Goal: Find specific page/section: Locate a particular part of the current website

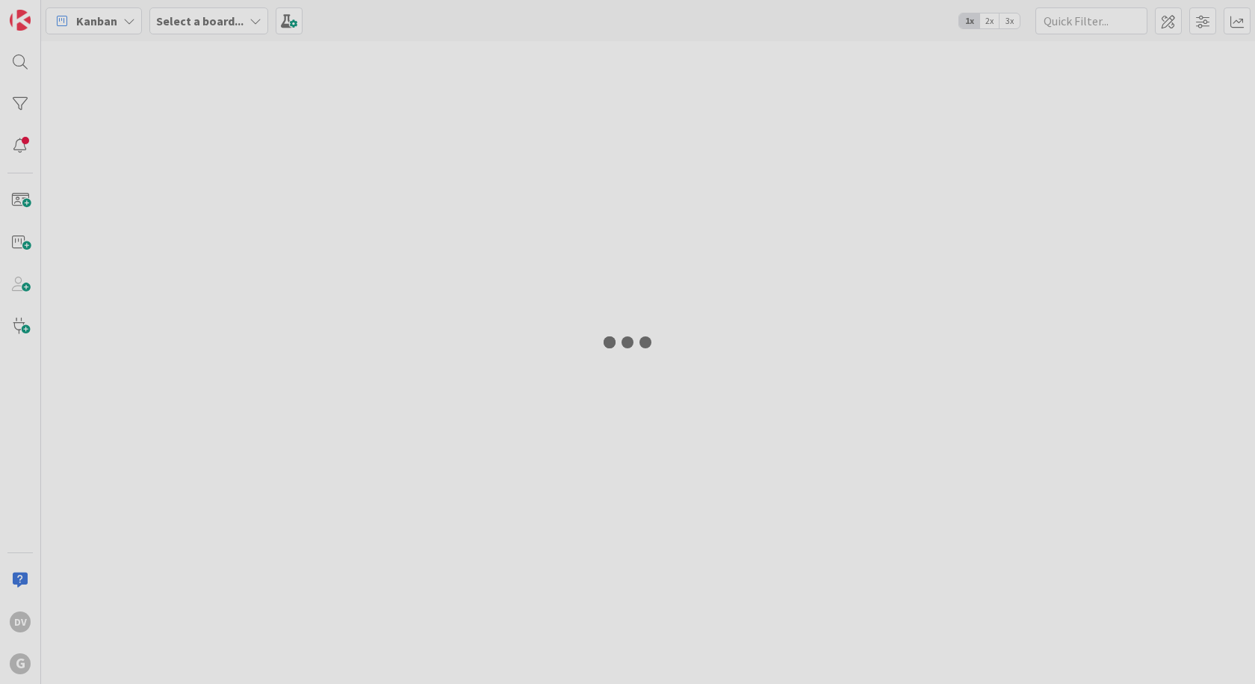
type input "lauer"
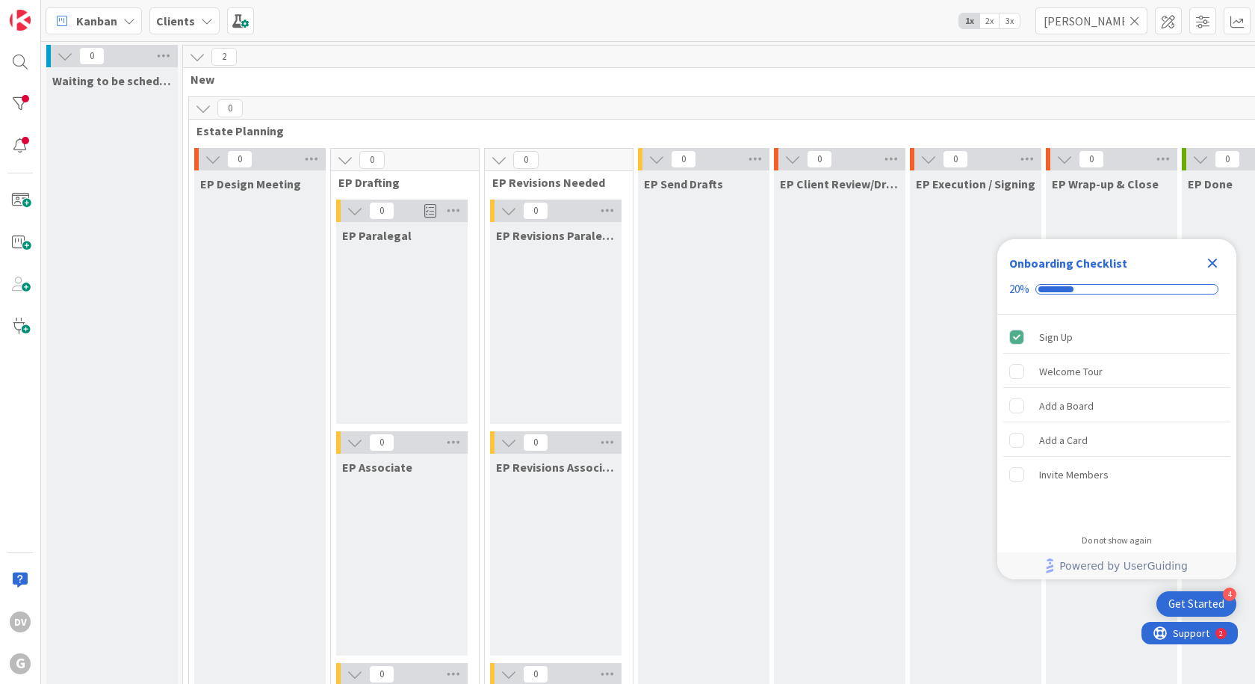
click at [1204, 267] on icon "Close Checklist" at bounding box center [1212, 263] width 18 height 18
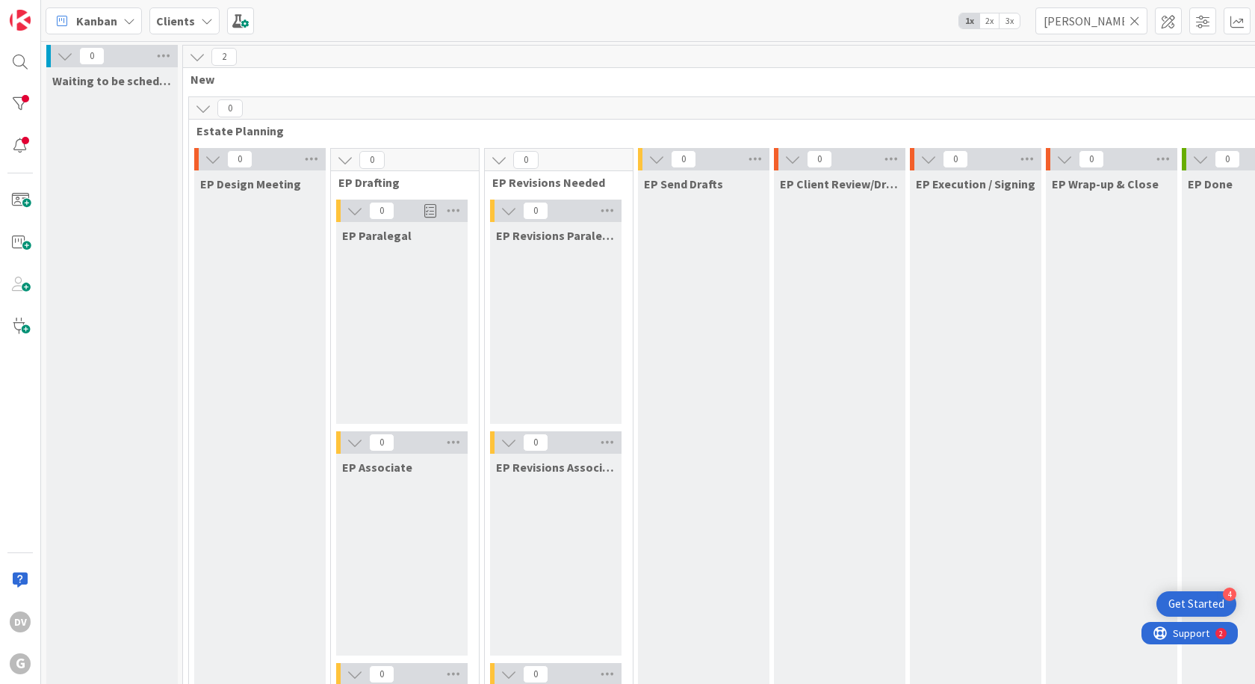
click at [1134, 21] on icon at bounding box center [1134, 20] width 10 height 13
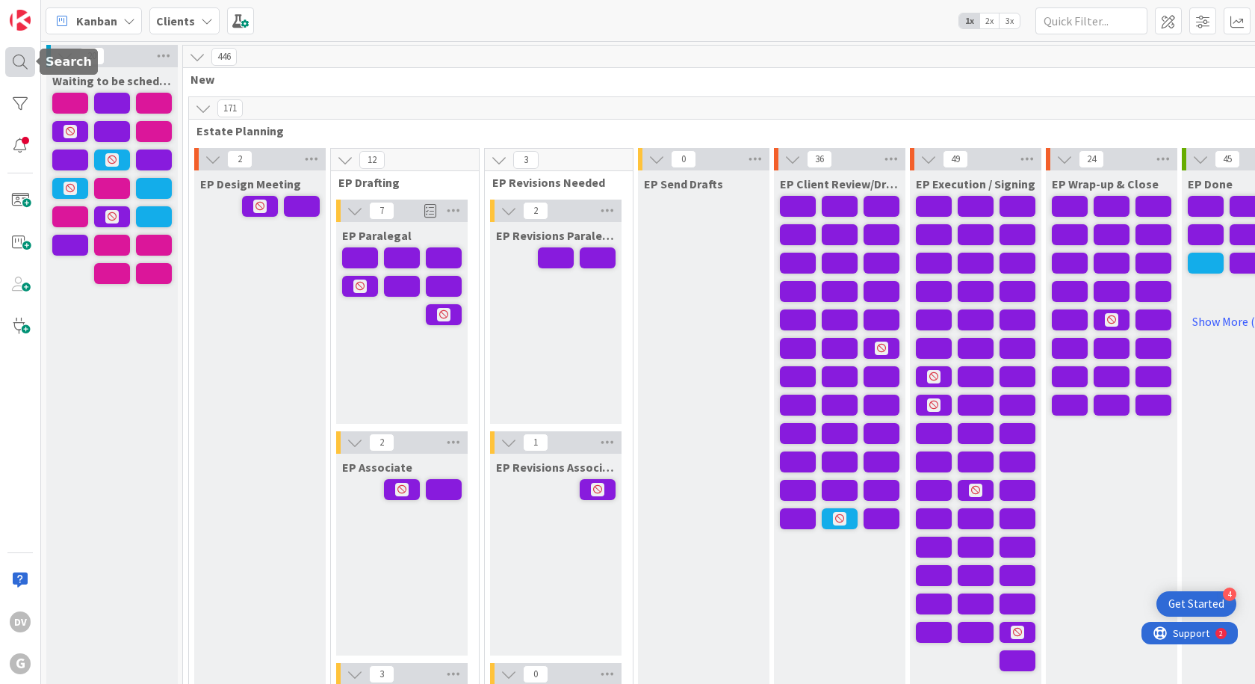
click at [14, 63] on div at bounding box center [20, 62] width 30 height 30
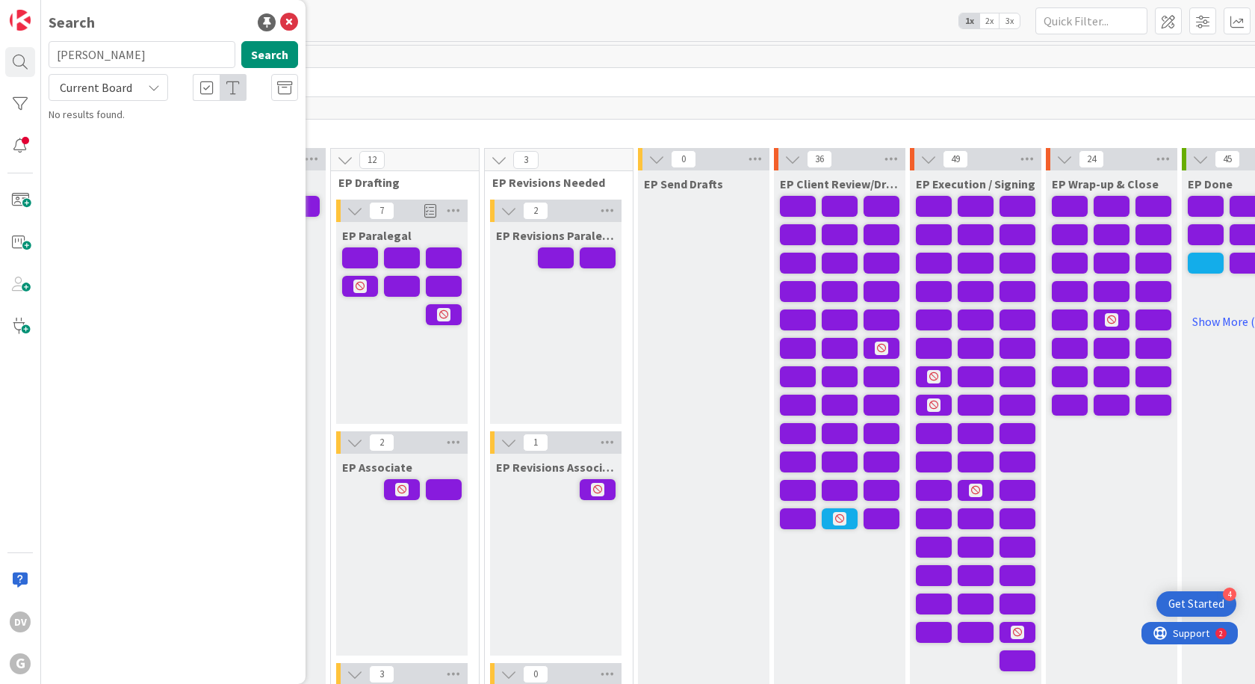
type input "suarez"
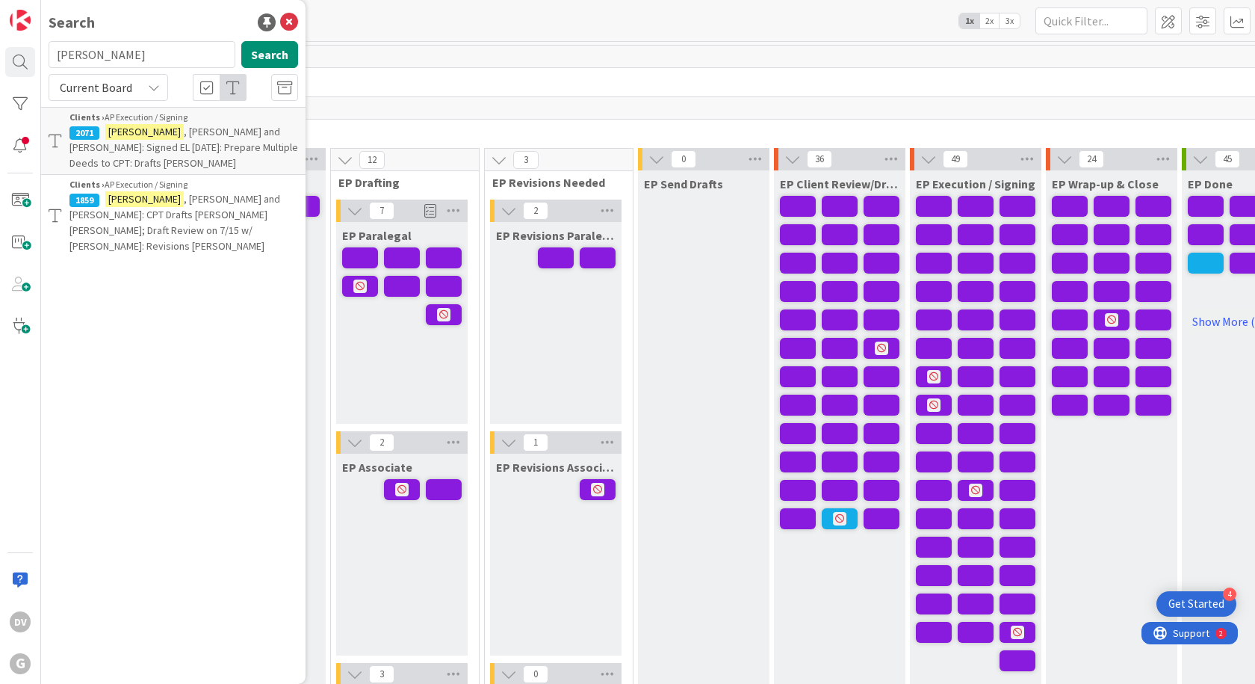
click at [202, 146] on span ", Pedro and Adriana: Signed EL 7/25/25: Prepare Multiple Deeds to CPT: Drafts P…" at bounding box center [183, 147] width 229 height 45
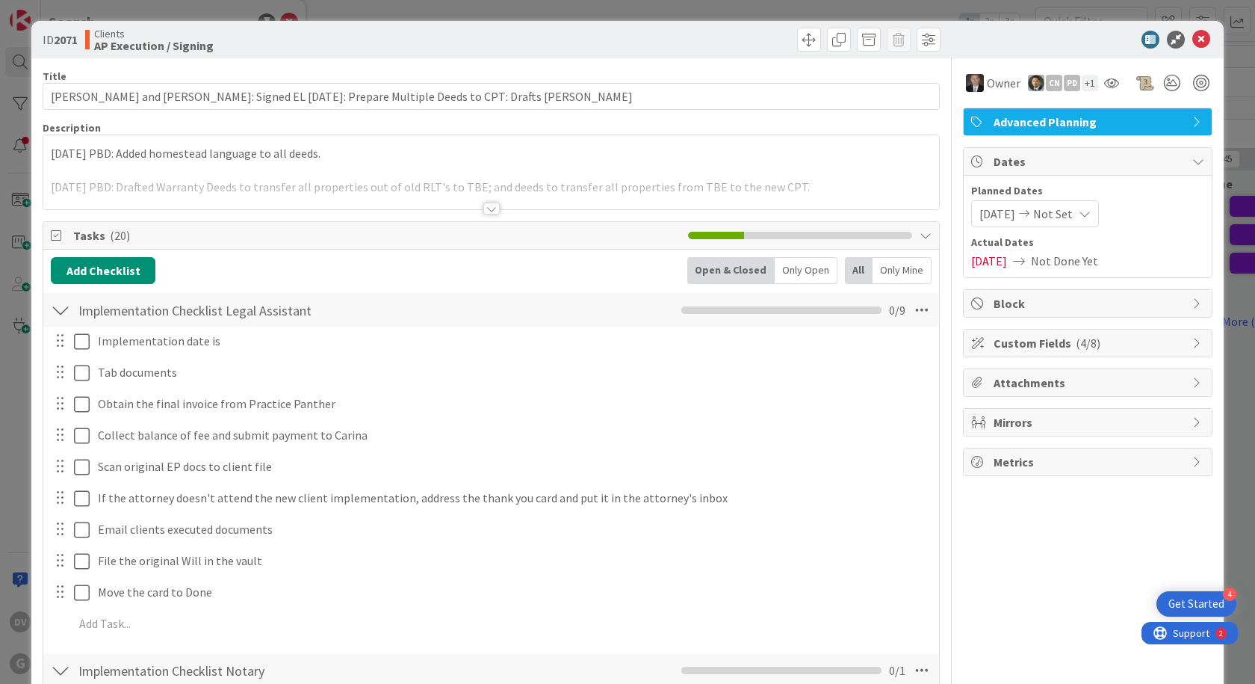
click at [488, 209] on div at bounding box center [491, 208] width 16 height 12
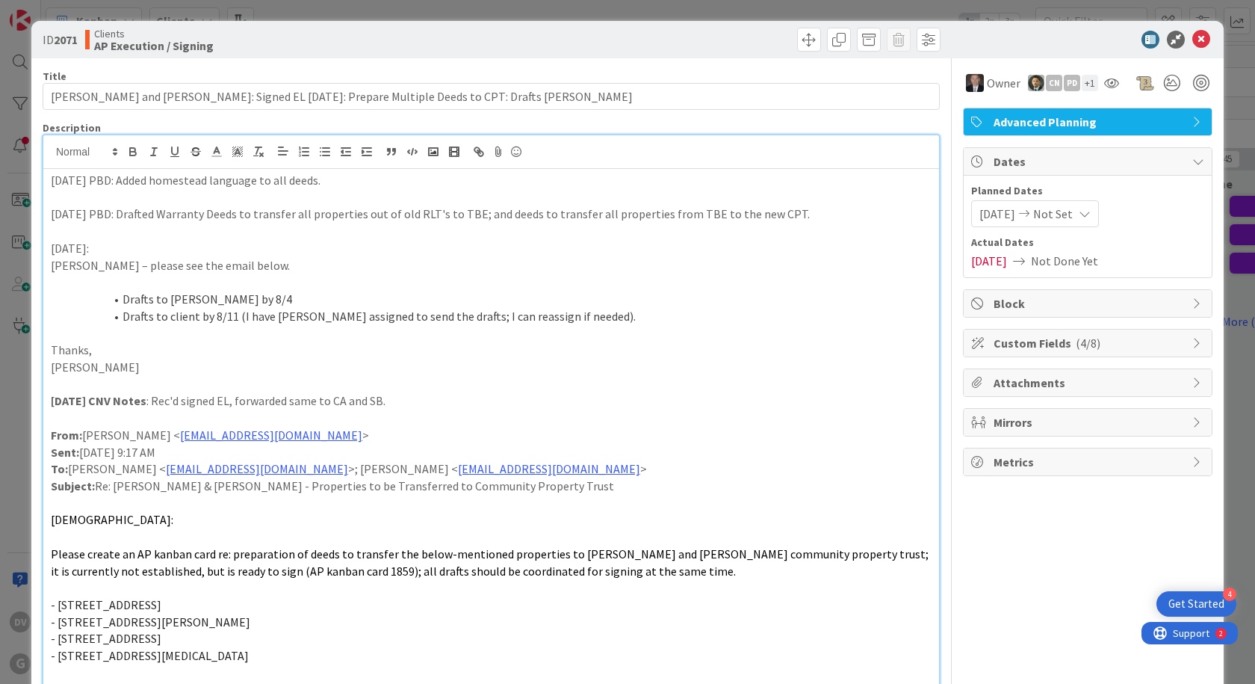
click at [1214, 61] on div "ID 2071 Clients AP Execution / Signing Title 94 / 128 Suarez, Pedro and Adriana…" at bounding box center [627, 342] width 1255 height 684
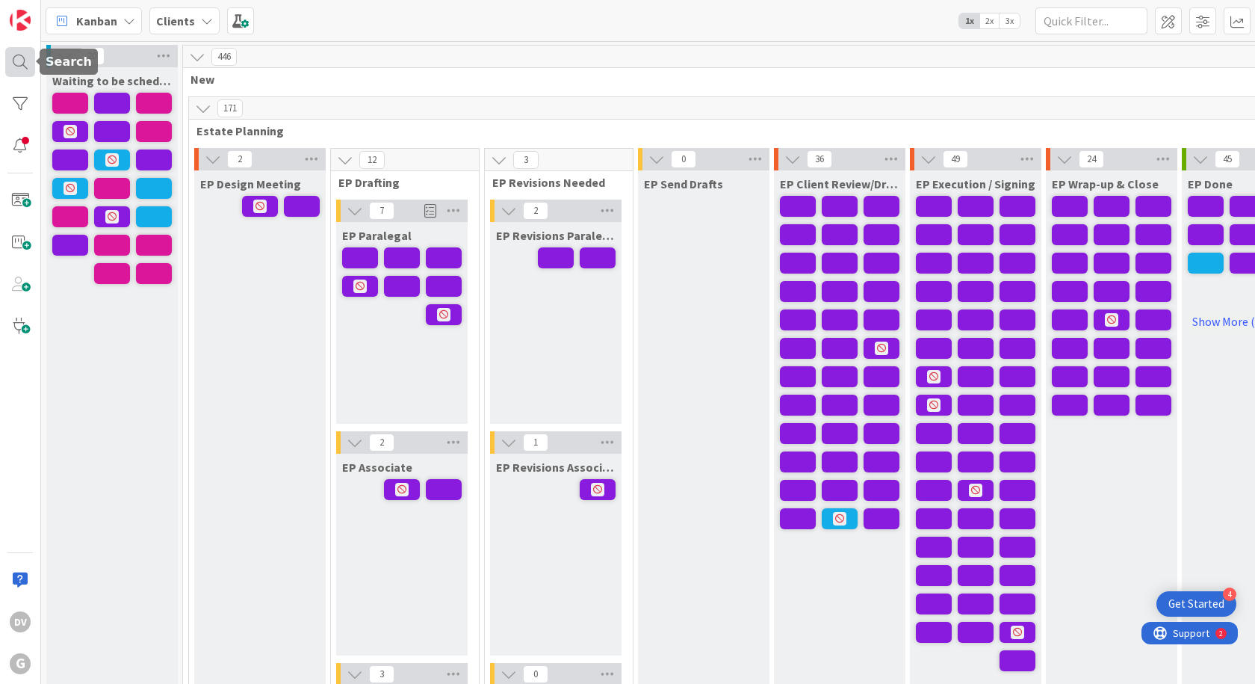
click at [21, 57] on div at bounding box center [20, 62] width 30 height 30
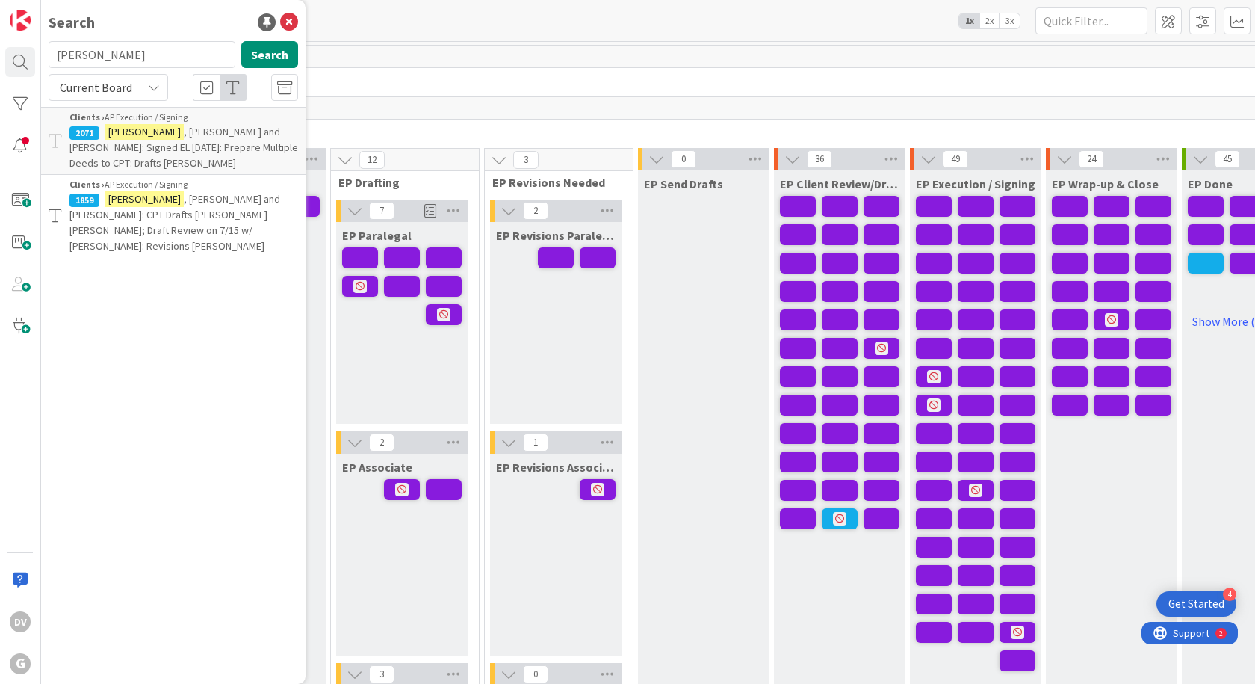
click at [149, 214] on span ", Pedro and Adriana: CPT Drafts Paul Joel Bobby; Draft Review on 7/15 w/ Chris:…" at bounding box center [174, 222] width 211 height 61
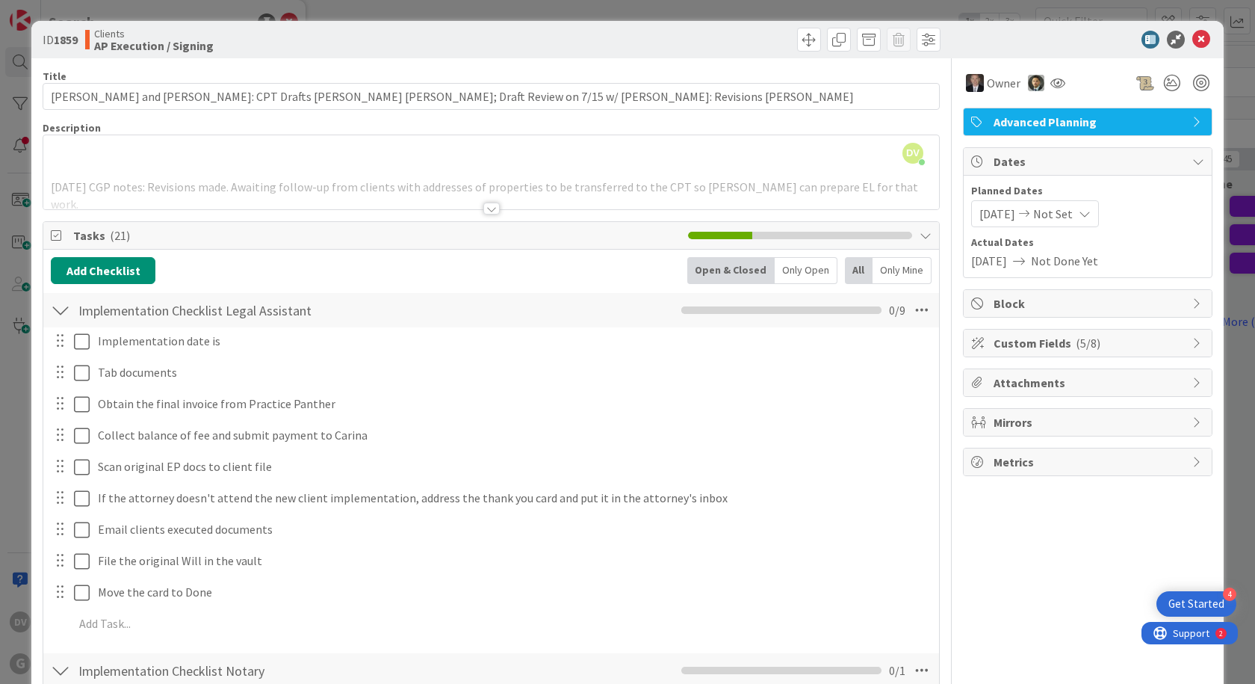
click at [489, 207] on div at bounding box center [491, 208] width 16 height 12
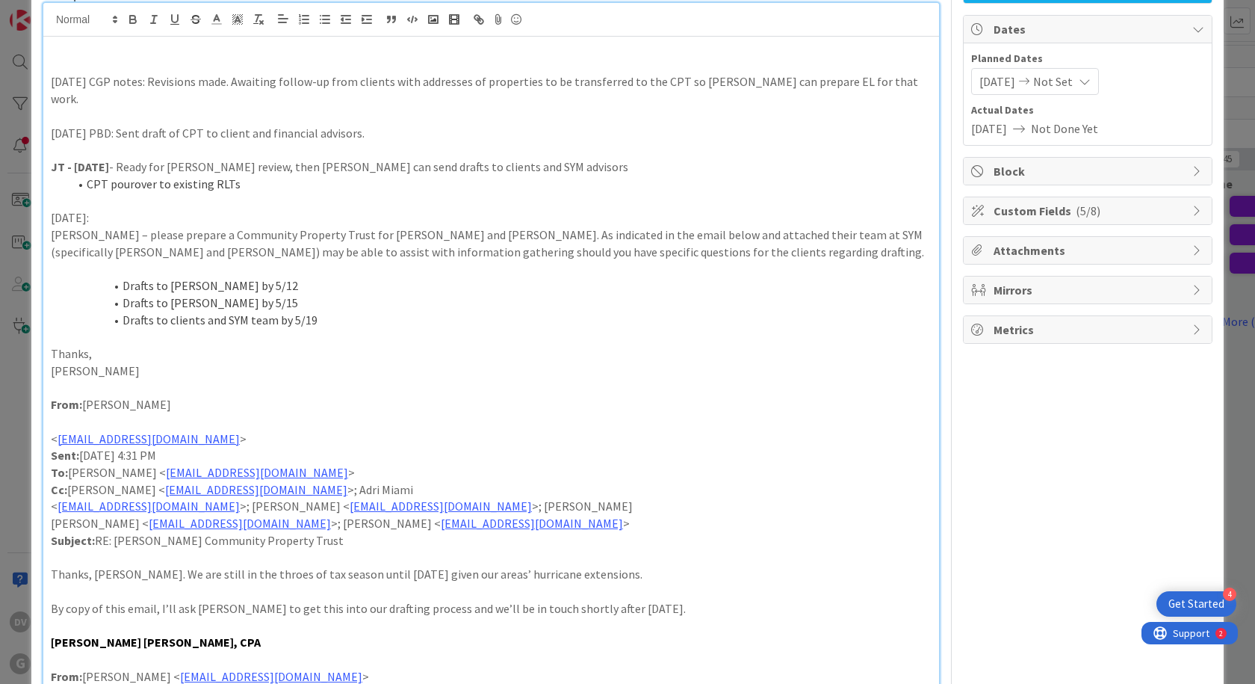
scroll to position [149, 0]
